Goal: Task Accomplishment & Management: Complete application form

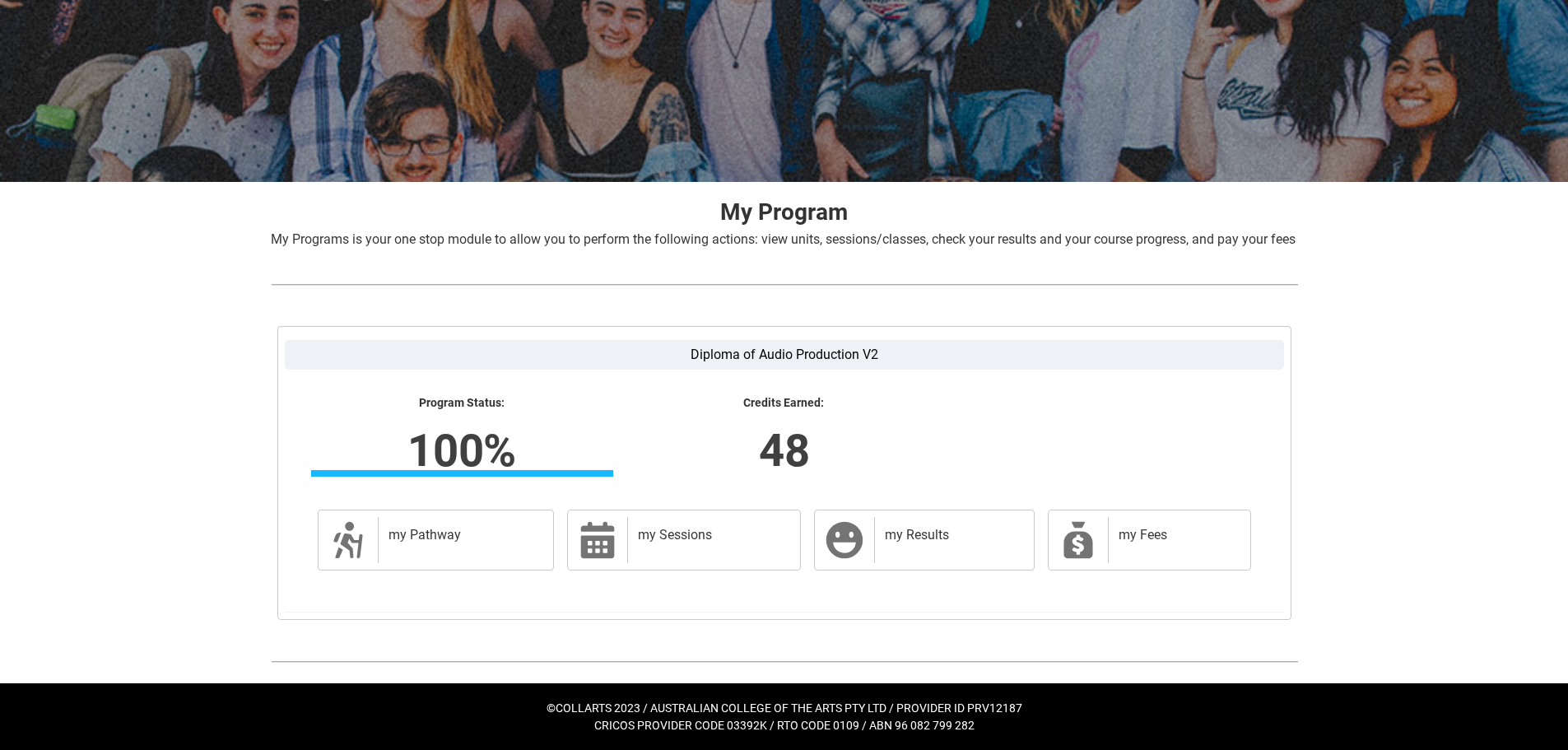
scroll to position [167, 0]
click at [915, 531] on h2 "my Results" at bounding box center [951, 535] width 132 height 16
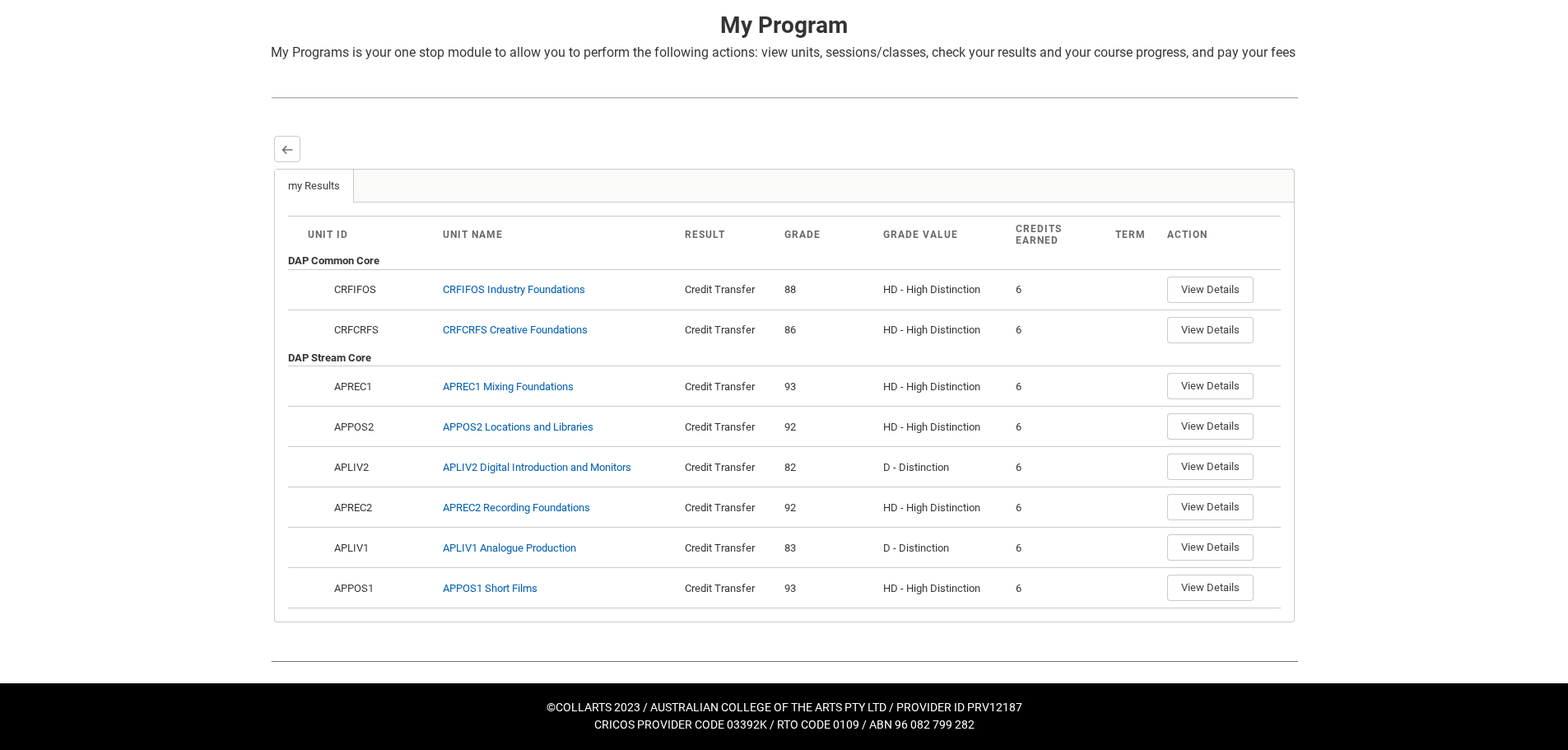
scroll to position [354, 0]
click at [285, 144] on lightning-primitive-icon "button" at bounding box center [287, 149] width 11 height 12
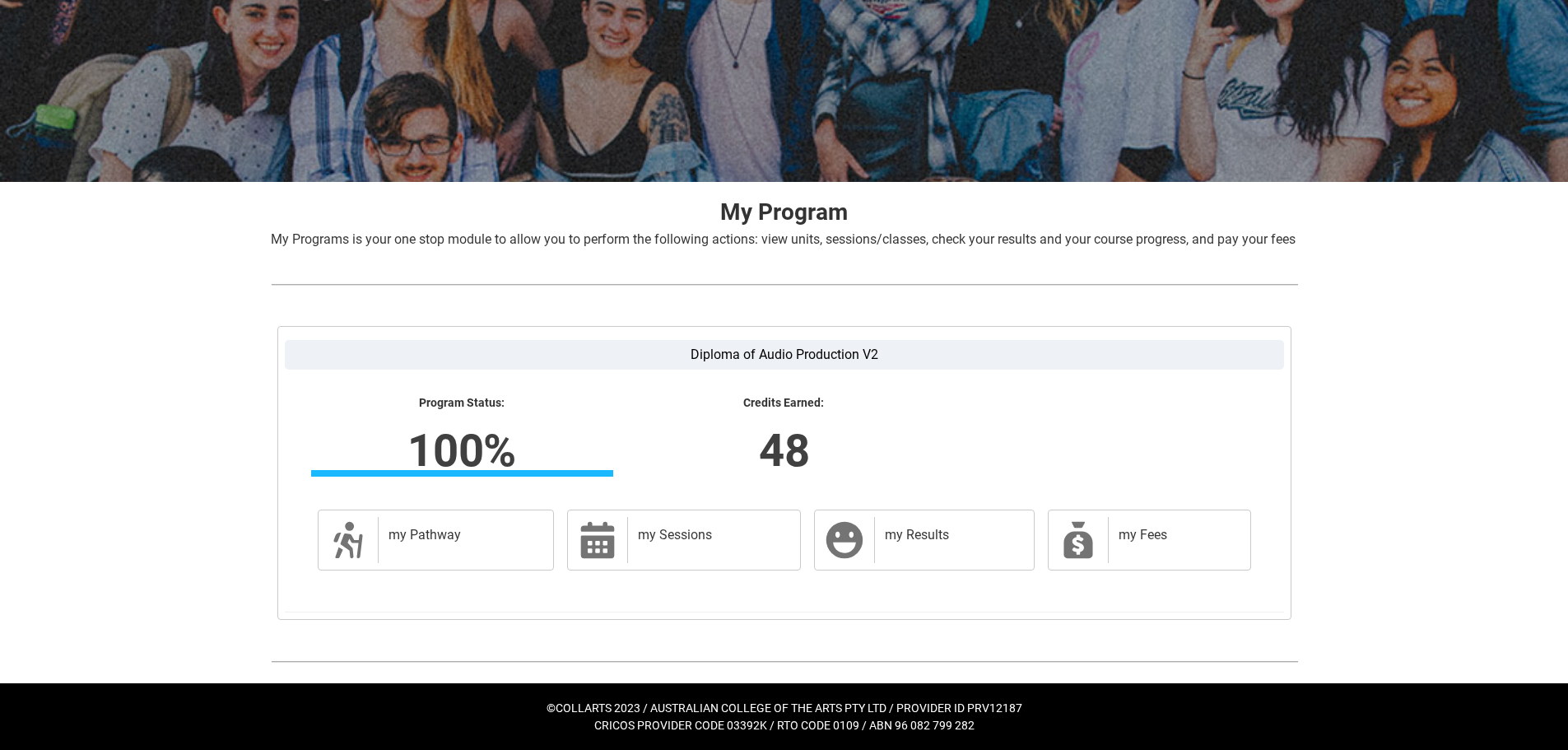
scroll to position [167, 0]
click at [923, 541] on h2 "my Results" at bounding box center [951, 535] width 132 height 16
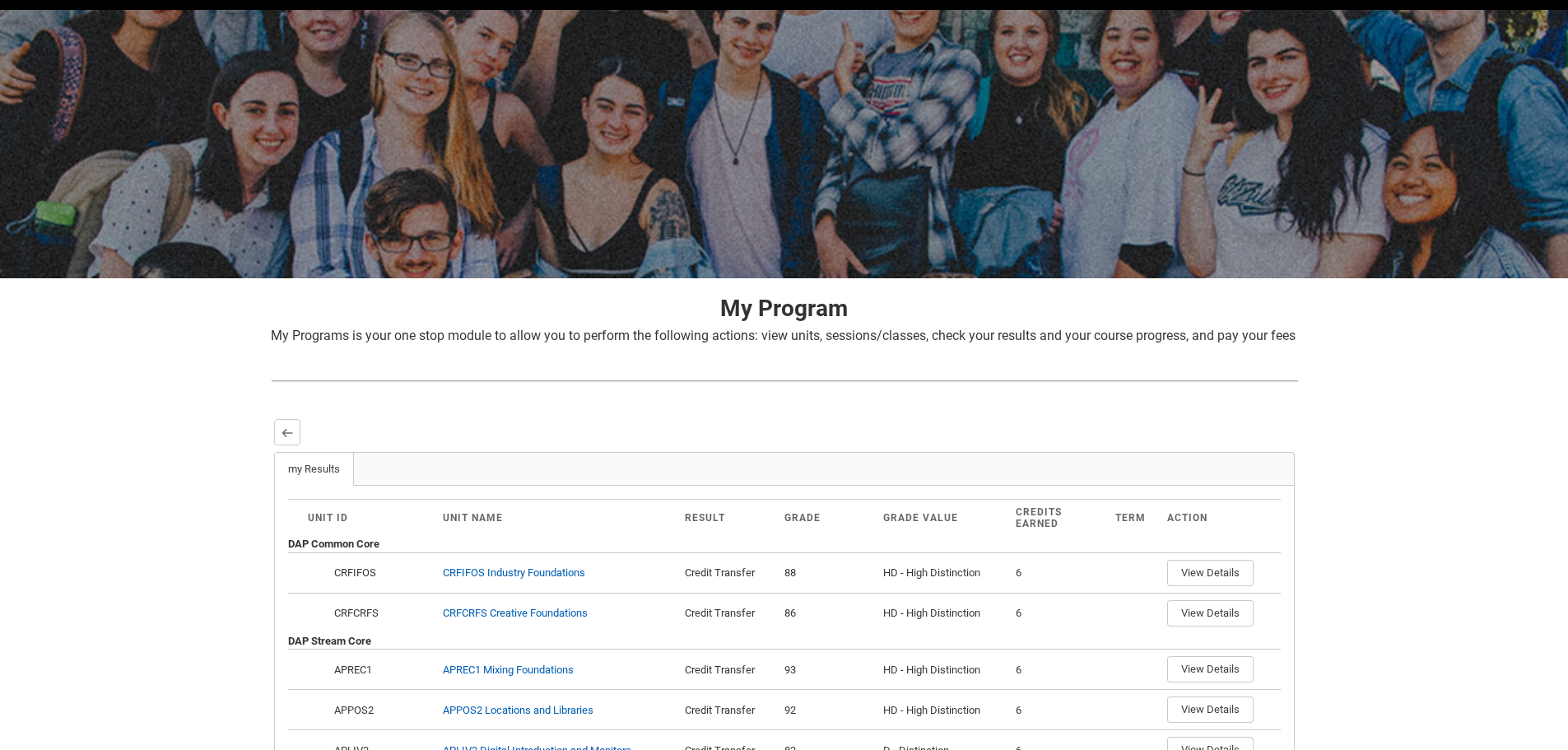
scroll to position [0, 0]
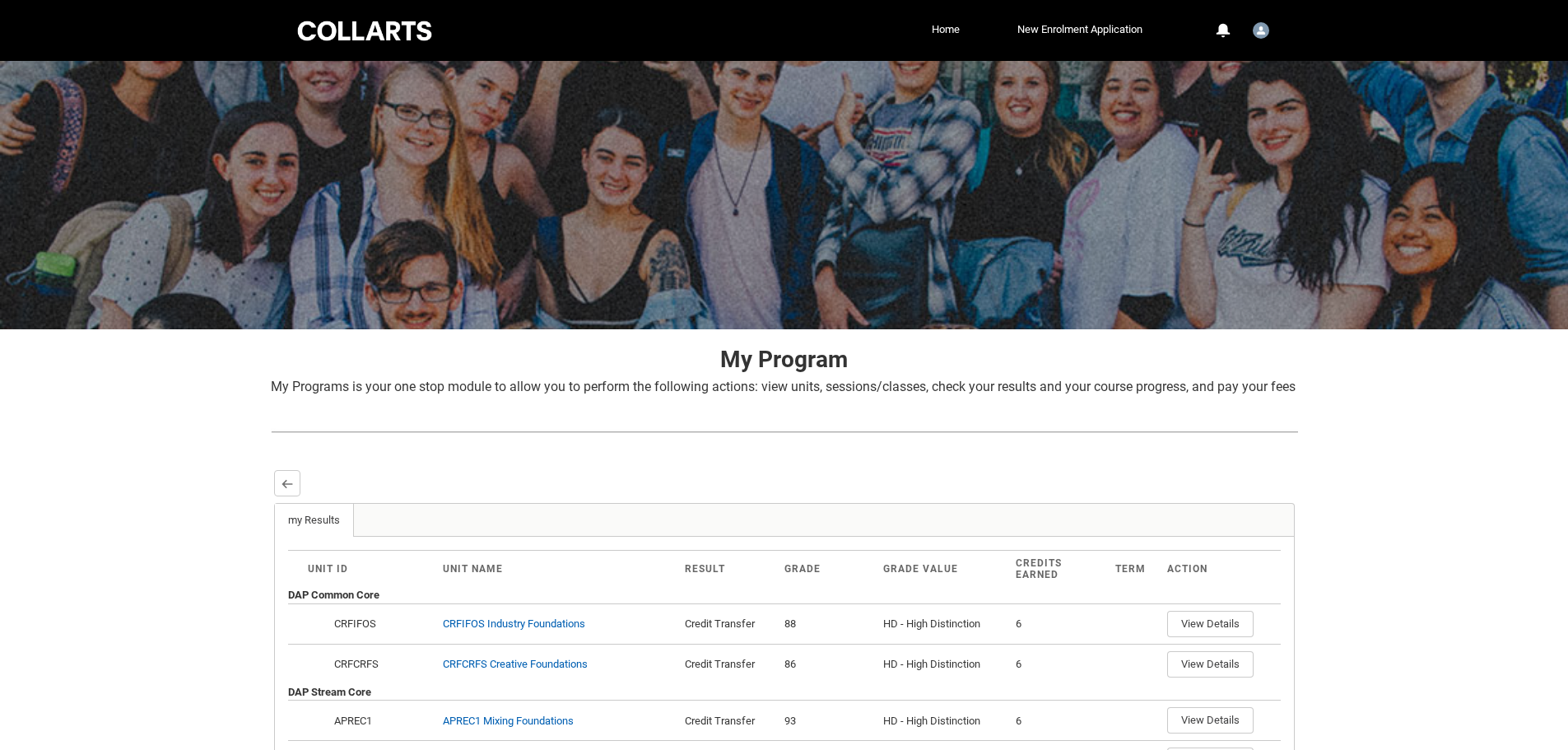
click at [922, 36] on ul "Home New Enrolment Application More" at bounding box center [807, 30] width 679 height 25
click at [938, 32] on link "Home" at bounding box center [946, 30] width 36 height 25
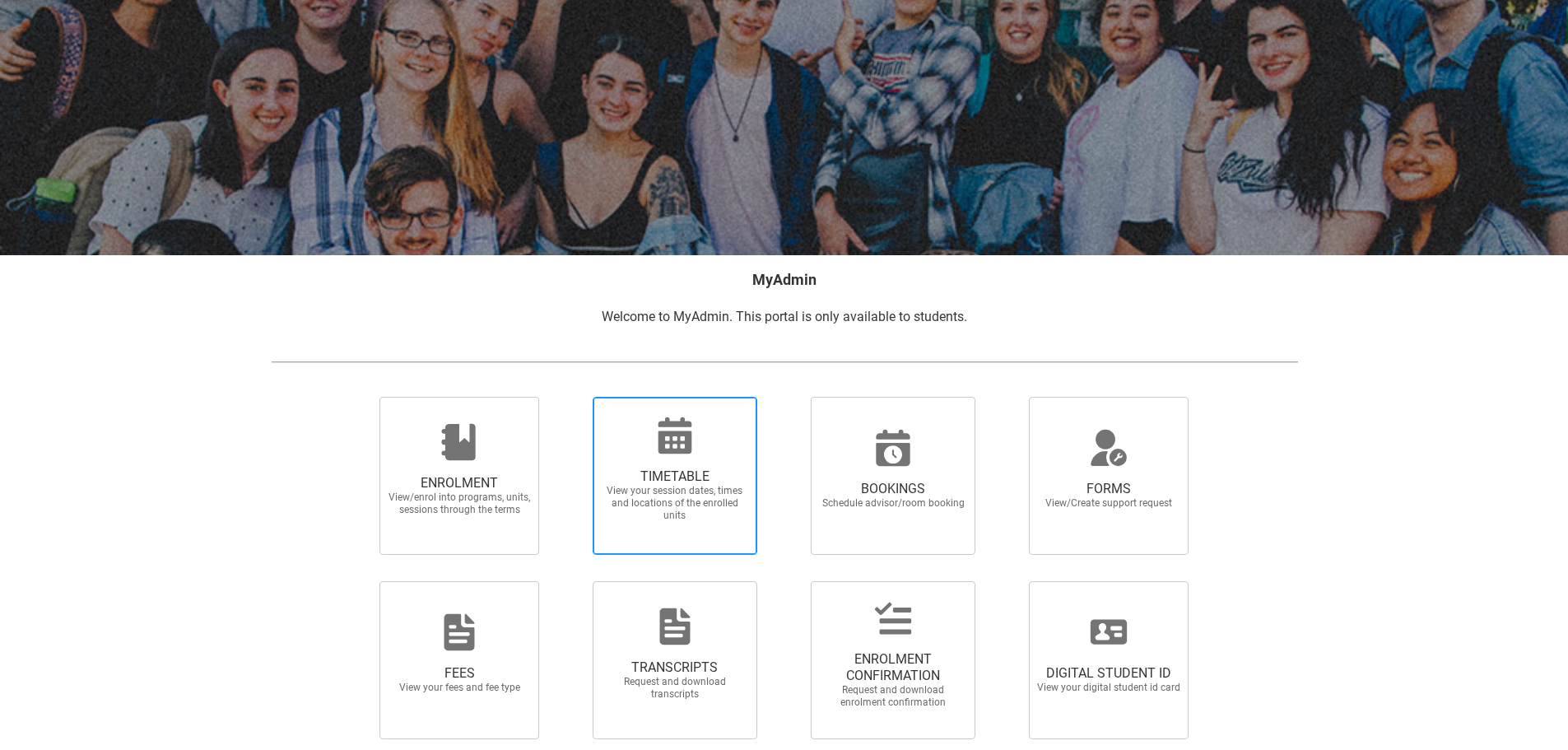
scroll to position [143, 0]
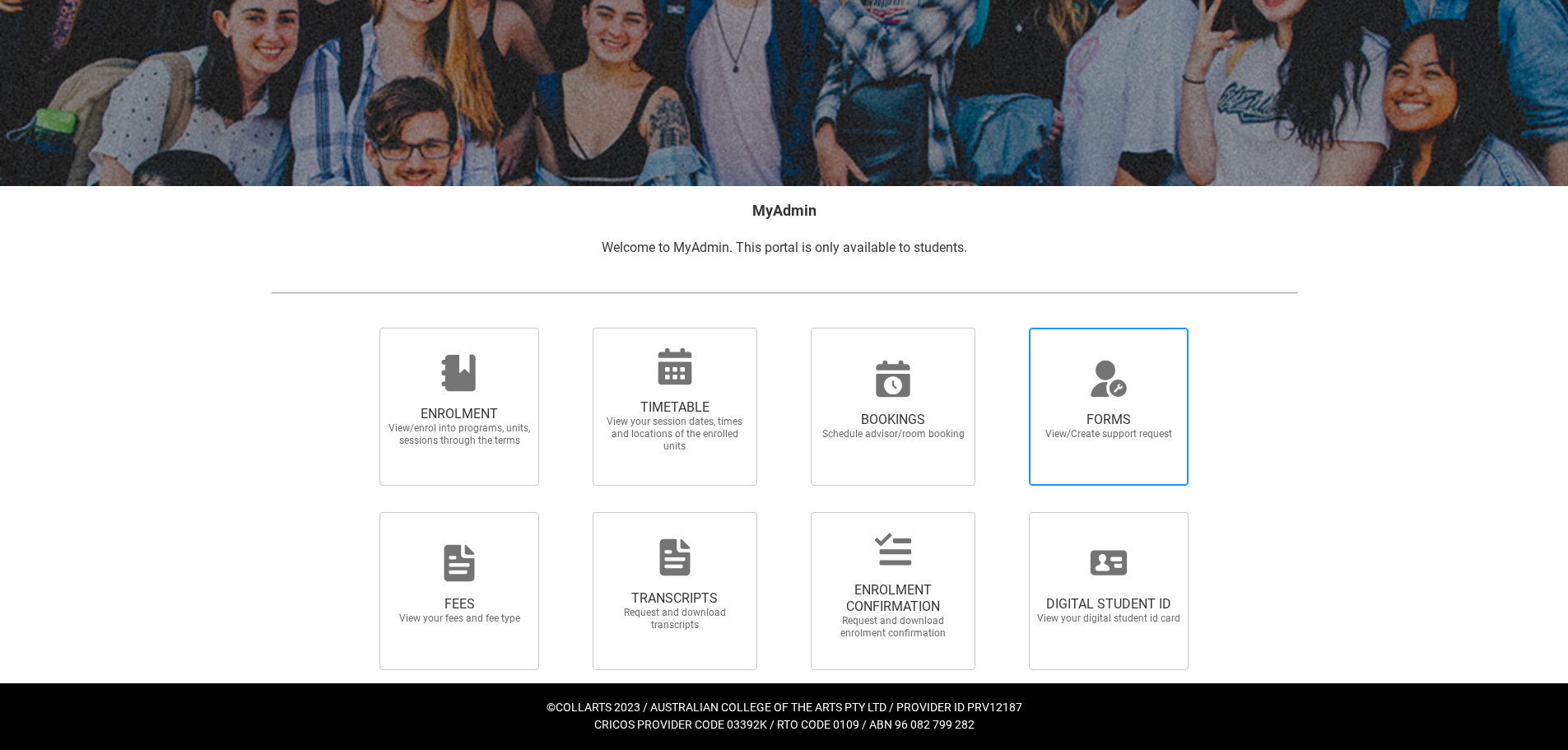
click at [1078, 389] on div at bounding box center [1108, 378] width 158 height 39
click at [1010, 328] on input "FORMS View/Create support request" at bounding box center [1009, 327] width 1 height 1
radio input "true"
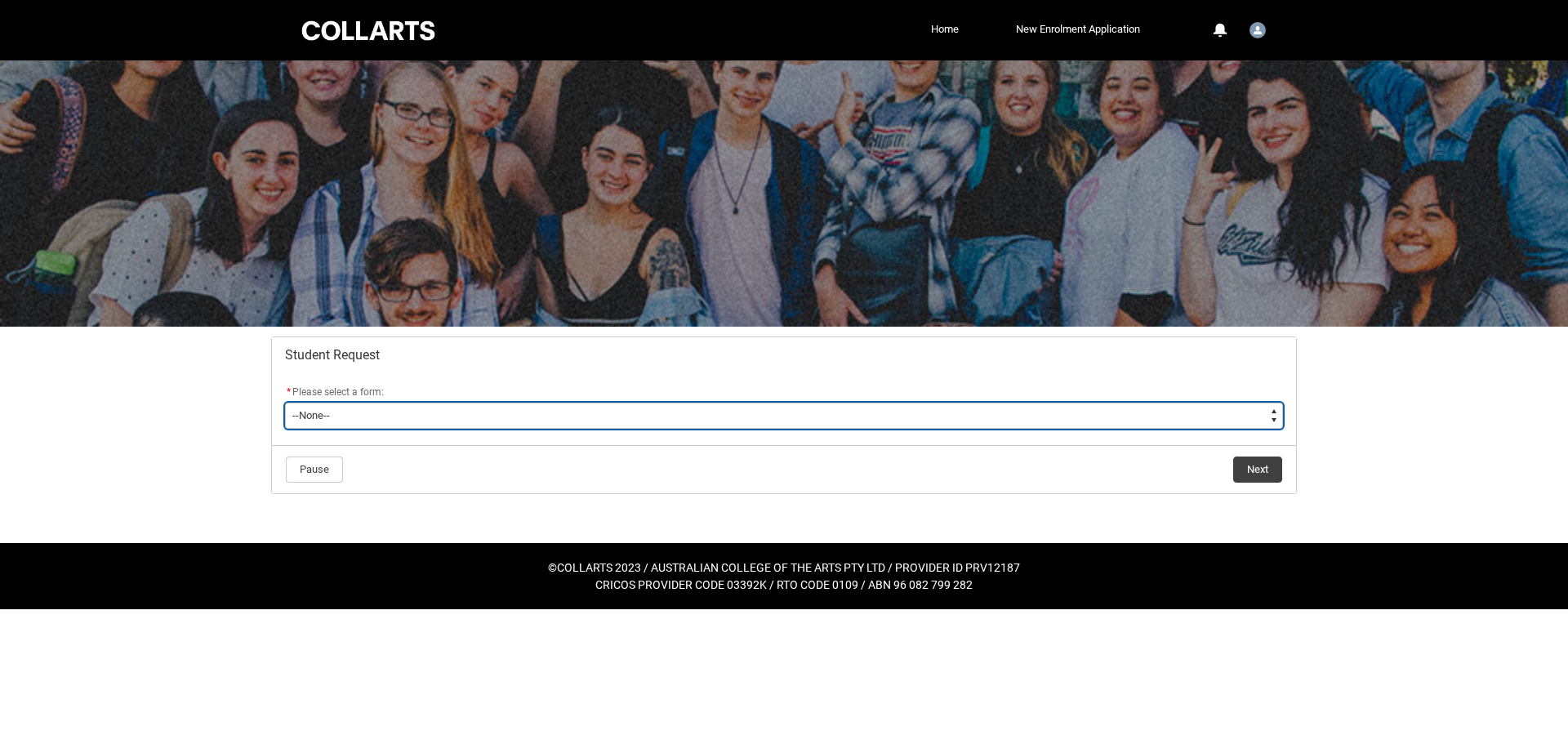
click at [950, 423] on select "--None-- Academic Transcript Application to Appeal Assignment Extension Change …" at bounding box center [784, 416] width 998 height 27
type lightning-select "Academic_Transcript_Choice"
click at [285, 402] on select "--None-- Academic Transcript Application to Appeal Assignment Extension Change …" at bounding box center [784, 416] width 998 height 27
select select "Academic_Transcript_Choice"
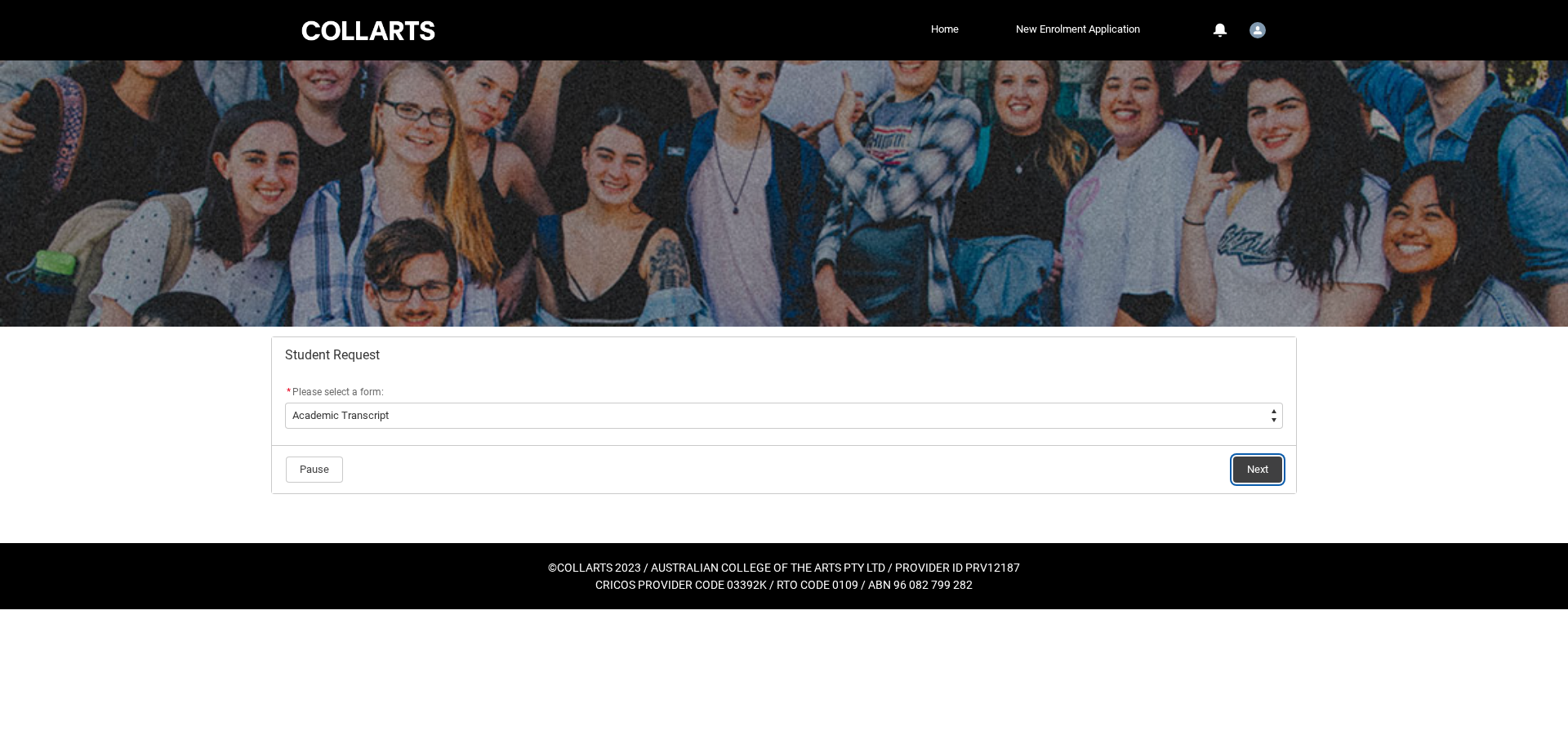
click at [1261, 472] on button "Next" at bounding box center [1258, 470] width 49 height 27
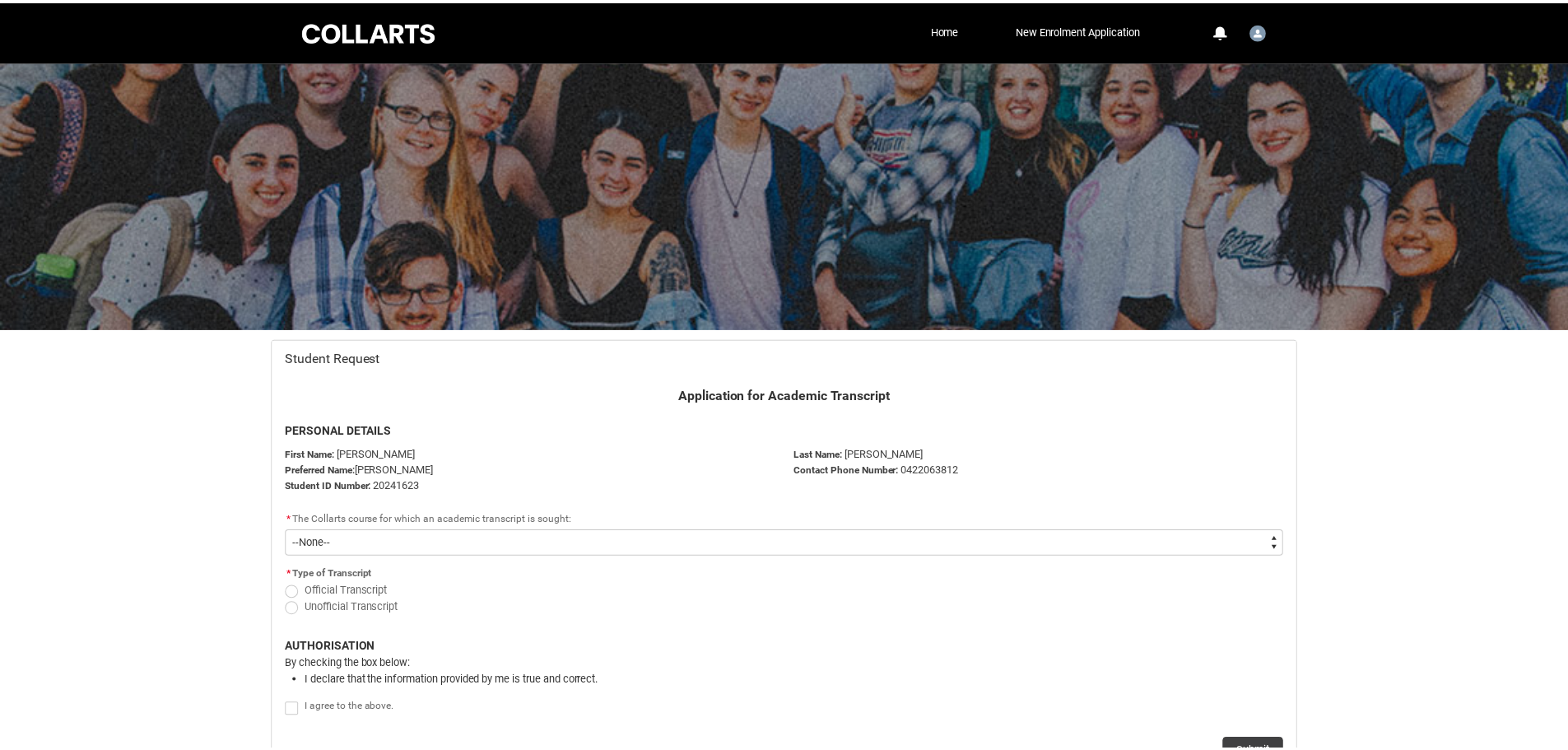
scroll to position [143, 0]
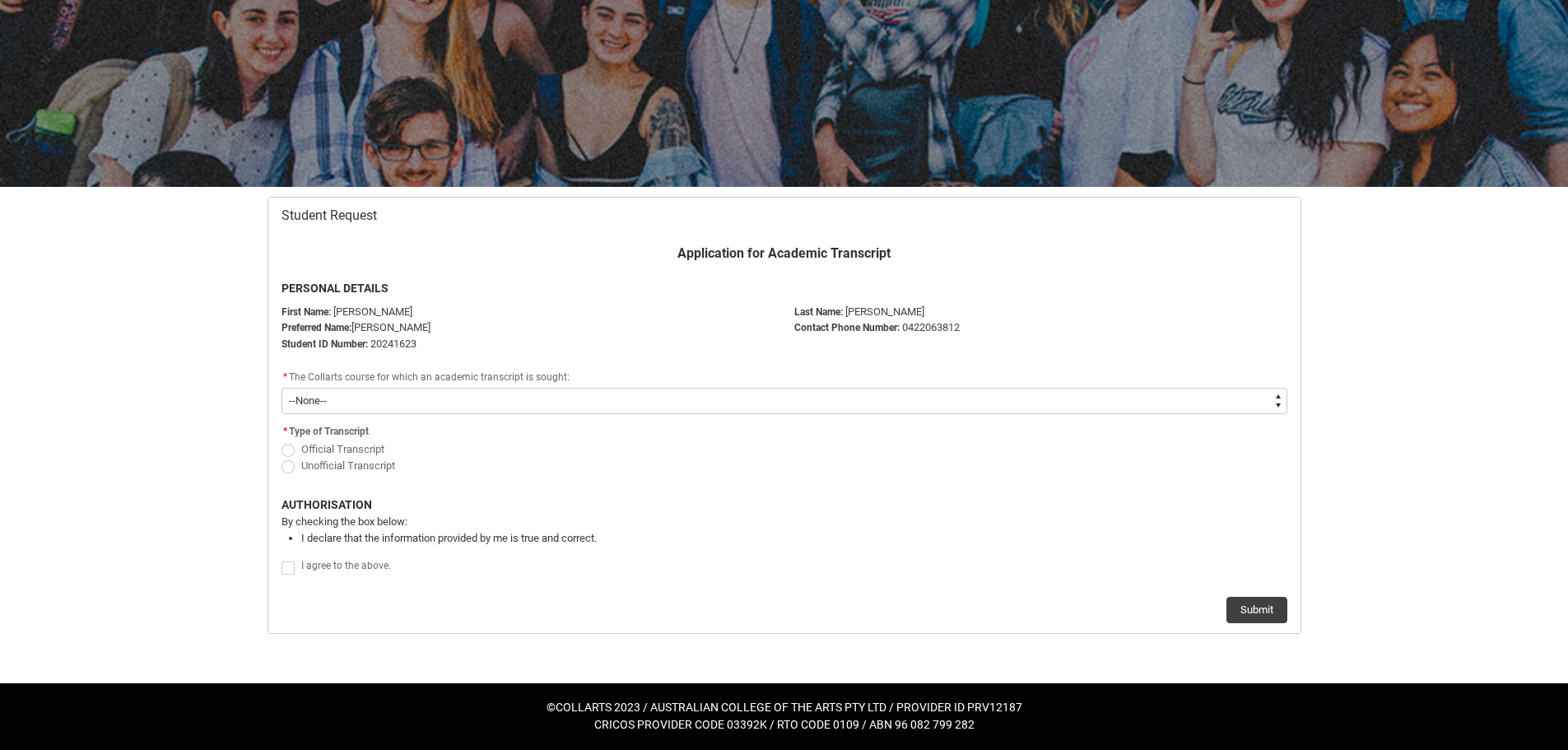
click at [468, 404] on select "--None-- Diploma of Audio Production V2" at bounding box center [784, 402] width 1006 height 27
click at [569, 302] on flowruntime-screen-field "Application for Academic Transcript PERSONAL DETAILS" at bounding box center [784, 274] width 1026 height 60
click at [344, 451] on span "Official Transcript" at bounding box center [342, 449] width 83 height 12
click at [281, 441] on input "Official Transcript" at bounding box center [281, 440] width 1 height 1
radio input "true"
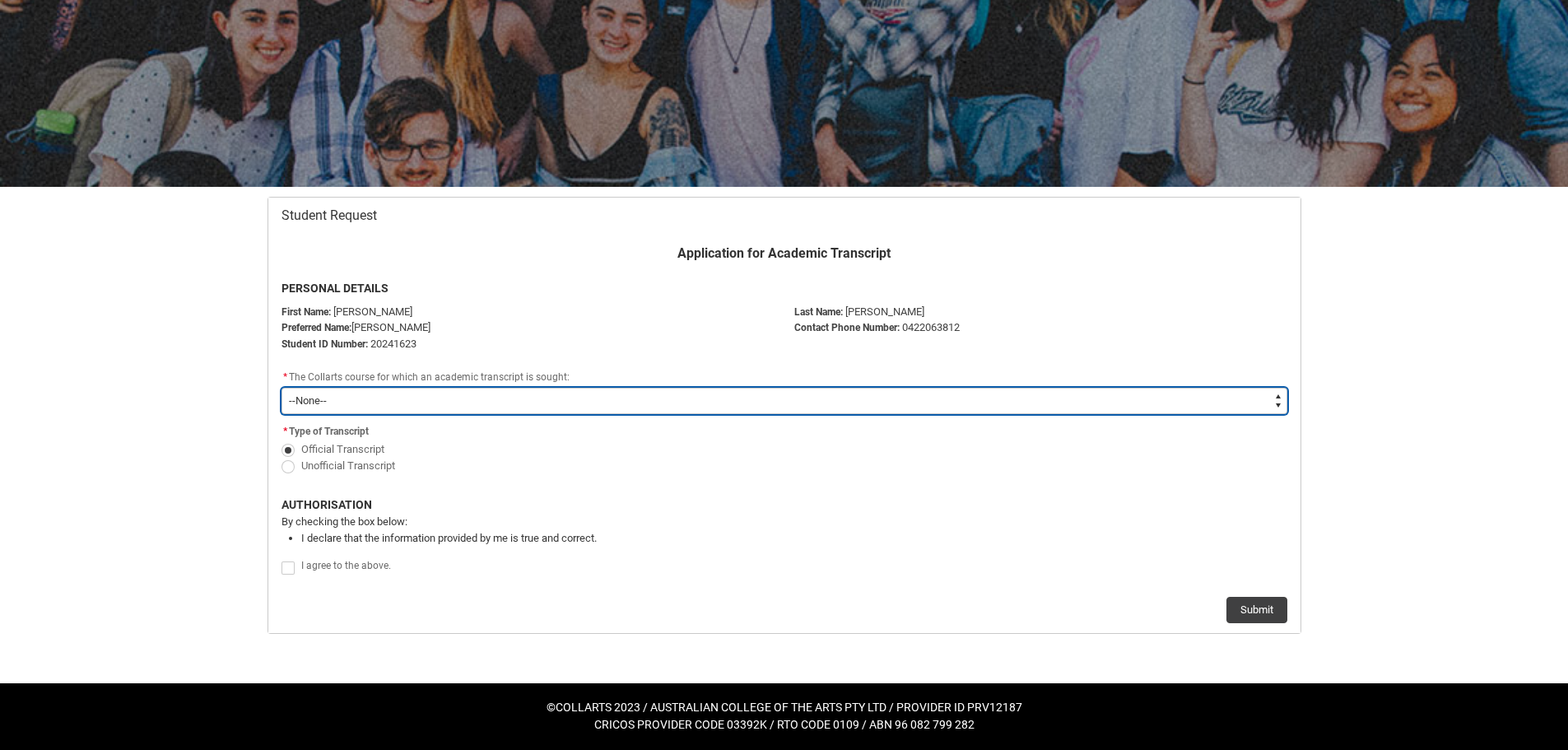
click at [368, 393] on select "--None-- Diploma of Audio Production V2" at bounding box center [784, 402] width 1006 height 27
type lightning-select "recordPicklist_ProgramEnrollment_Transcript.a0jOZ000006KkMbYAK"
click at [281, 388] on select "--None-- Diploma of Audio Production V2" at bounding box center [784, 402] width 1006 height 27
select select "recordPicklist_ProgramEnrollment_Transcript.a0jOZ000006KkMbYAK"
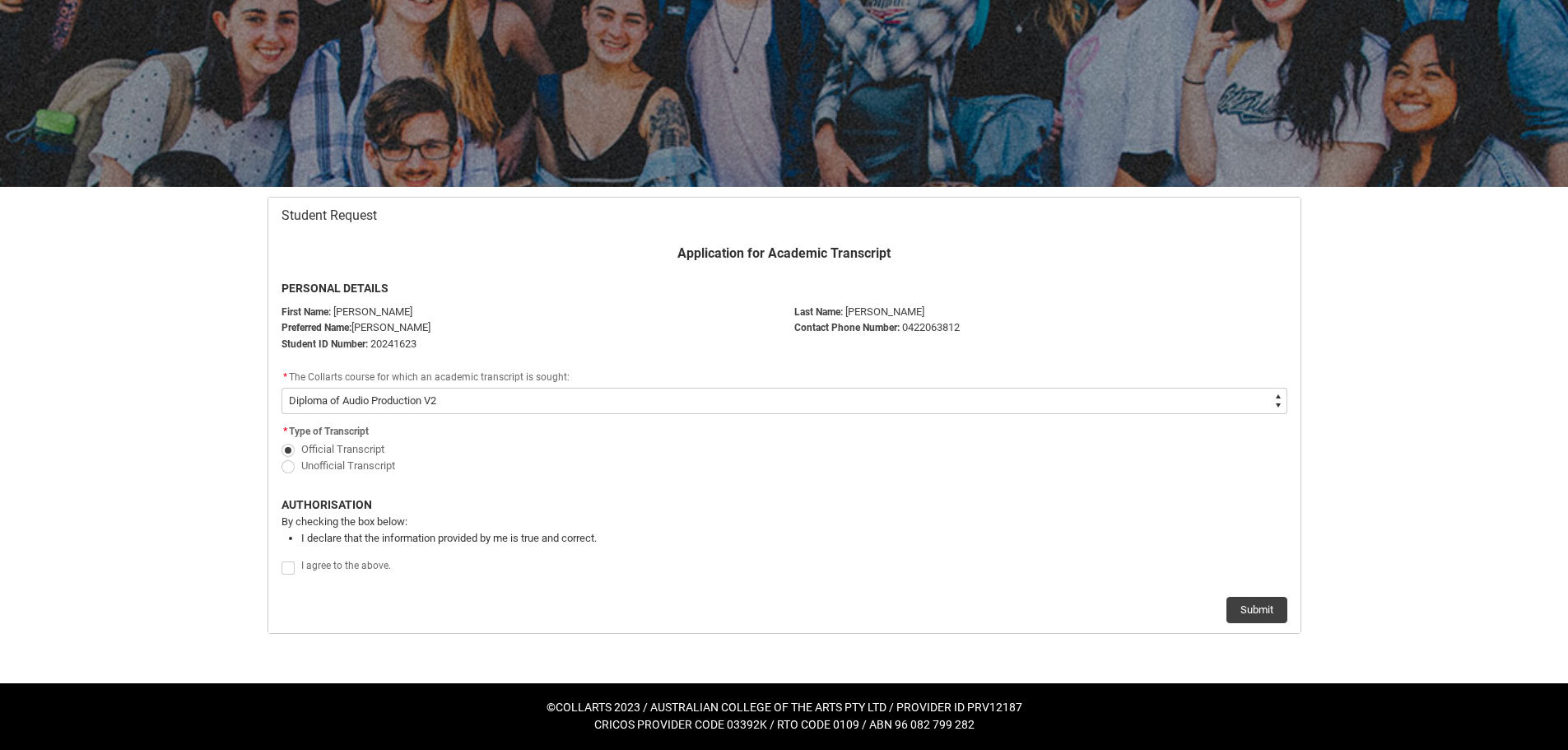
click at [294, 565] on label "Redu_Student_Request flow" at bounding box center [291, 566] width 20 height 12
click at [281, 560] on input "Redu_Student_Request flow" at bounding box center [281, 559] width 1 height 1
type lightning-input "true"
checkbox input "true"
click at [1256, 613] on button "Submit" at bounding box center [1257, 610] width 61 height 27
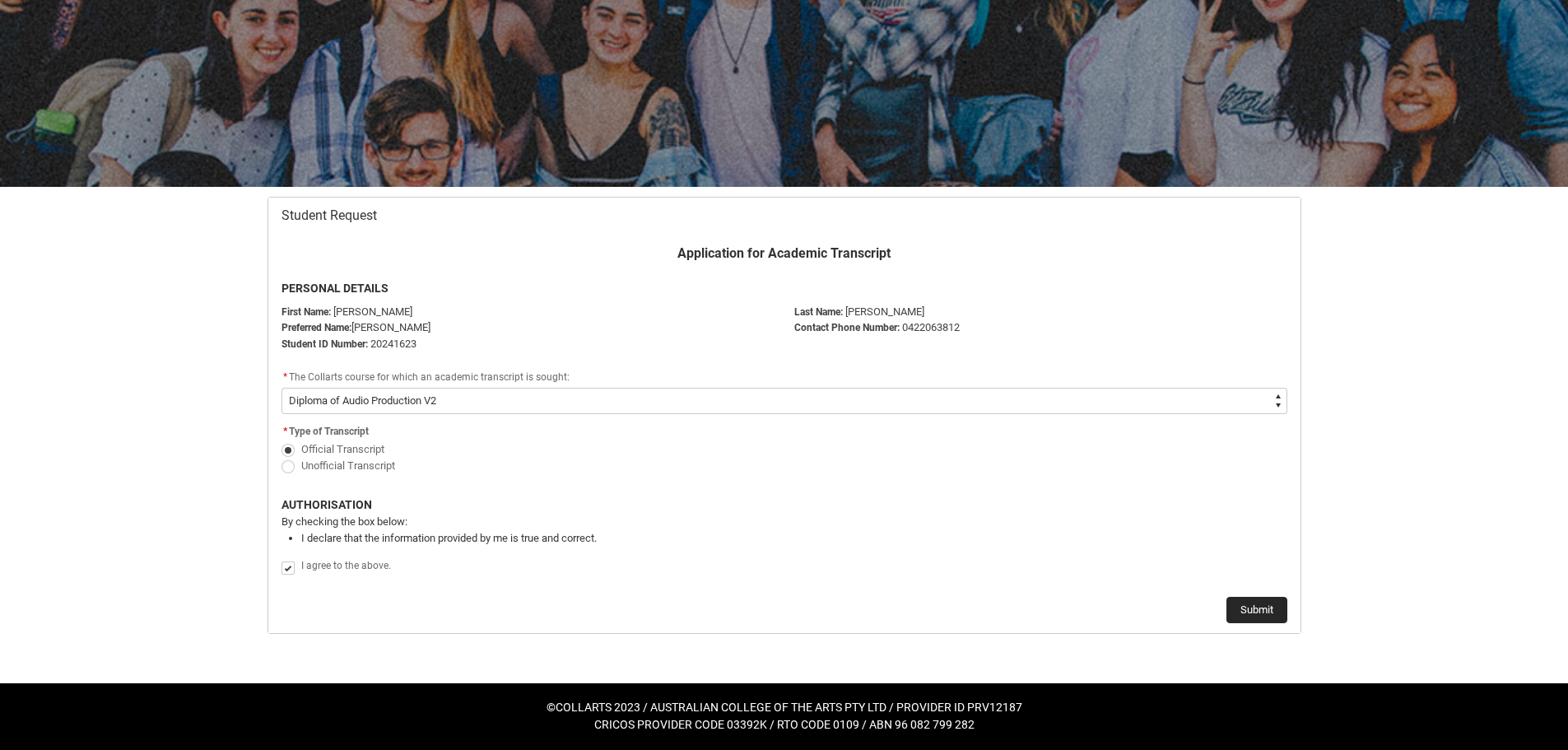
scroll to position [0, 0]
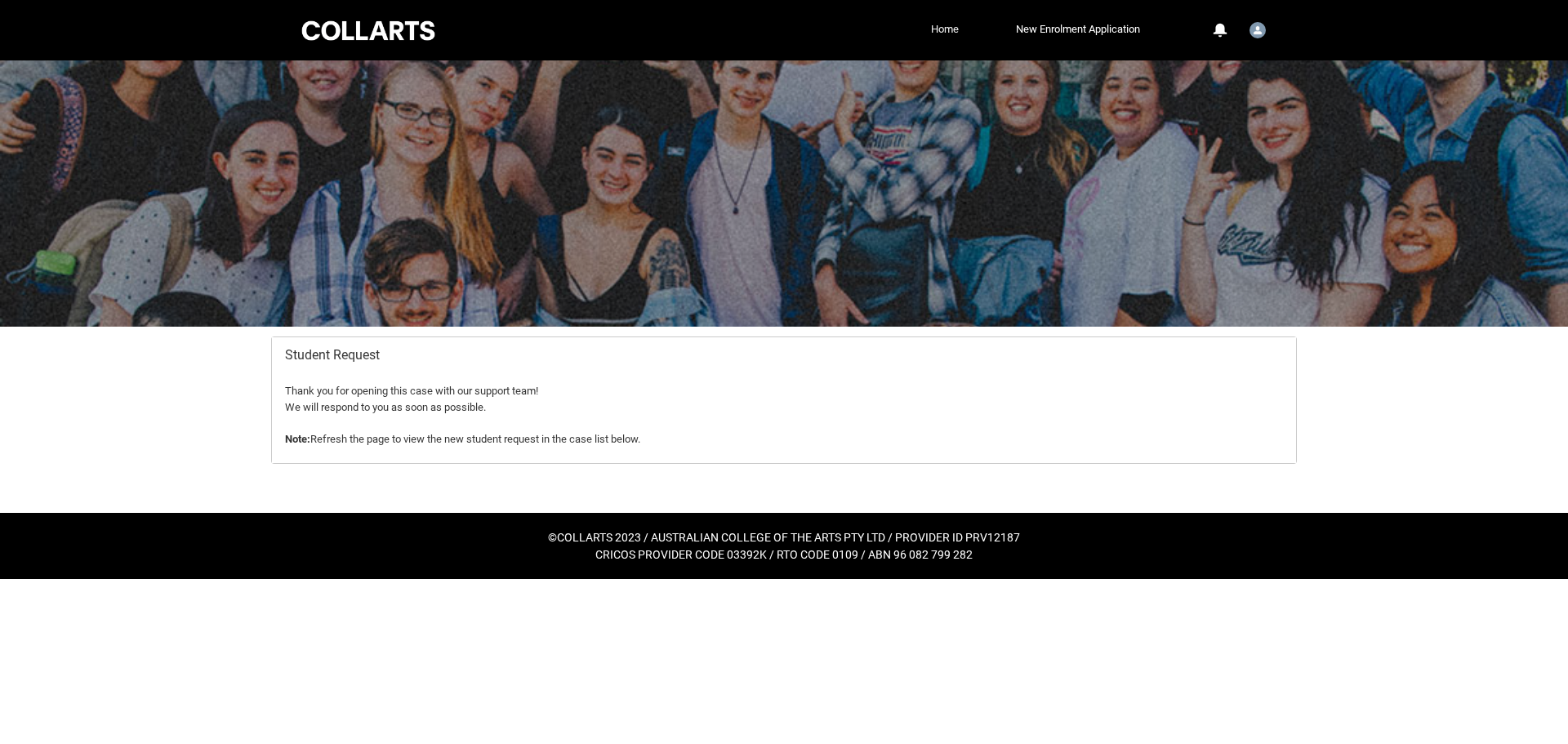
click at [950, 25] on link "Home" at bounding box center [945, 29] width 36 height 25
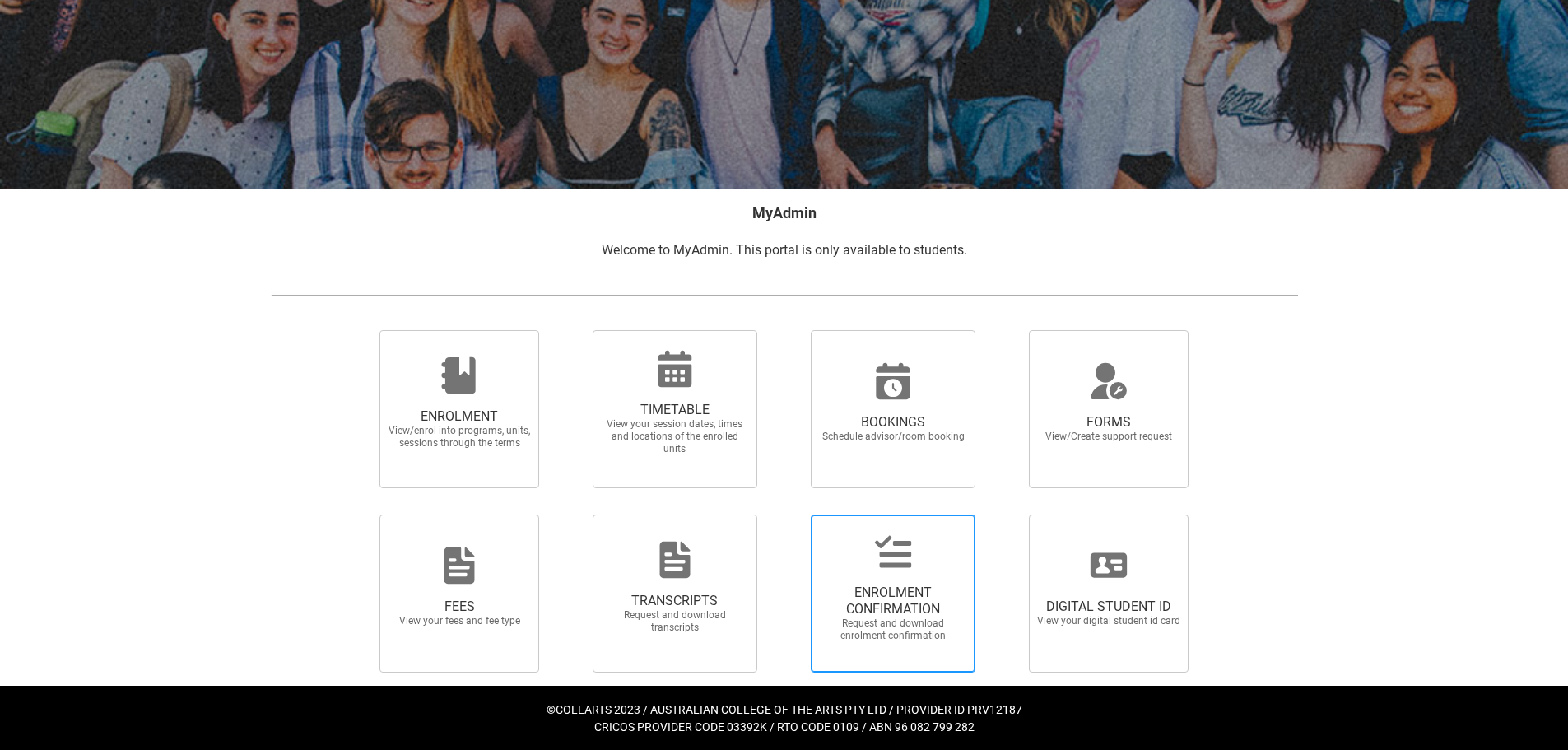
scroll to position [143, 0]
